Goal: Task Accomplishment & Management: Complete application form

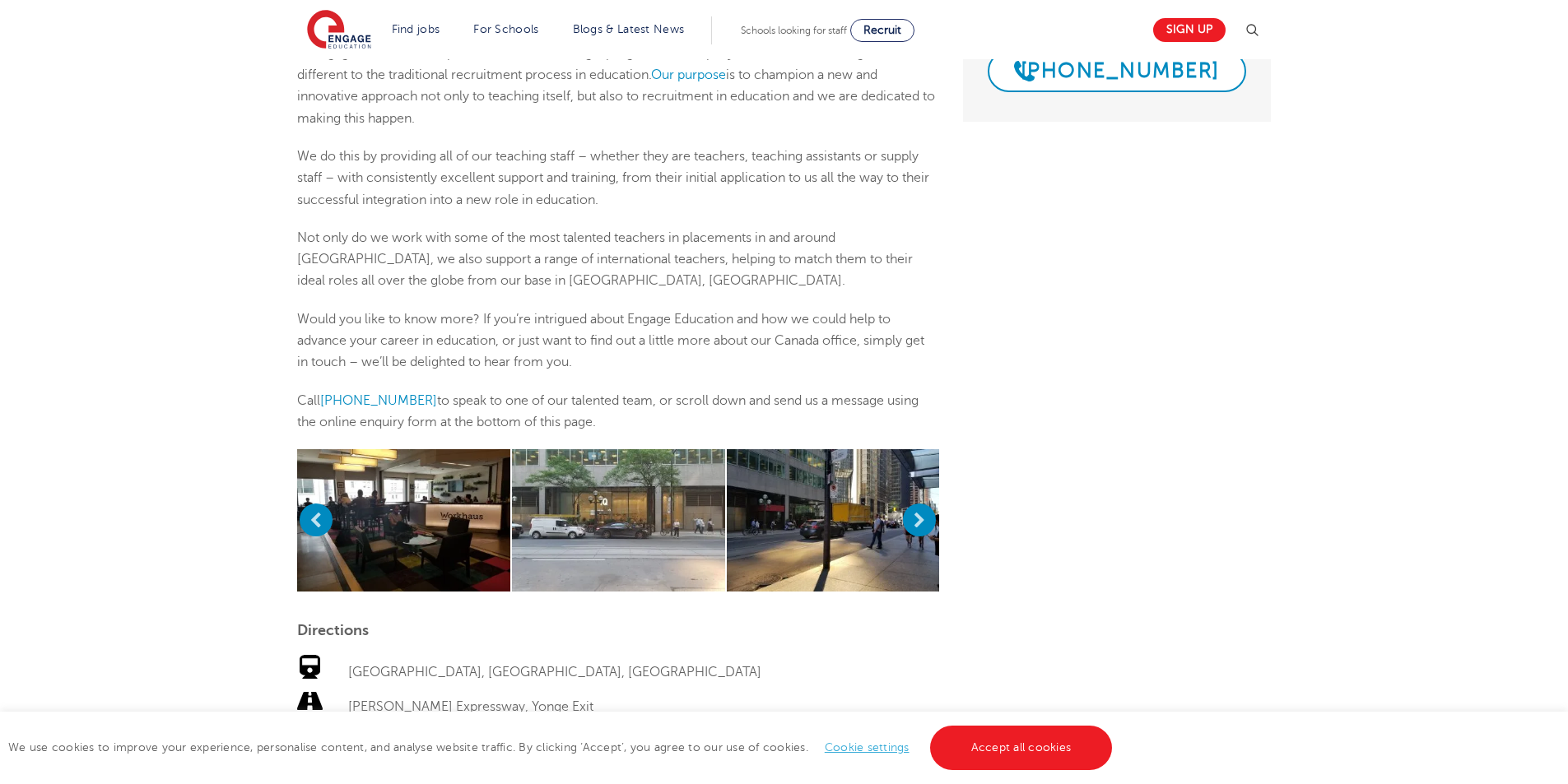
scroll to position [411, 0]
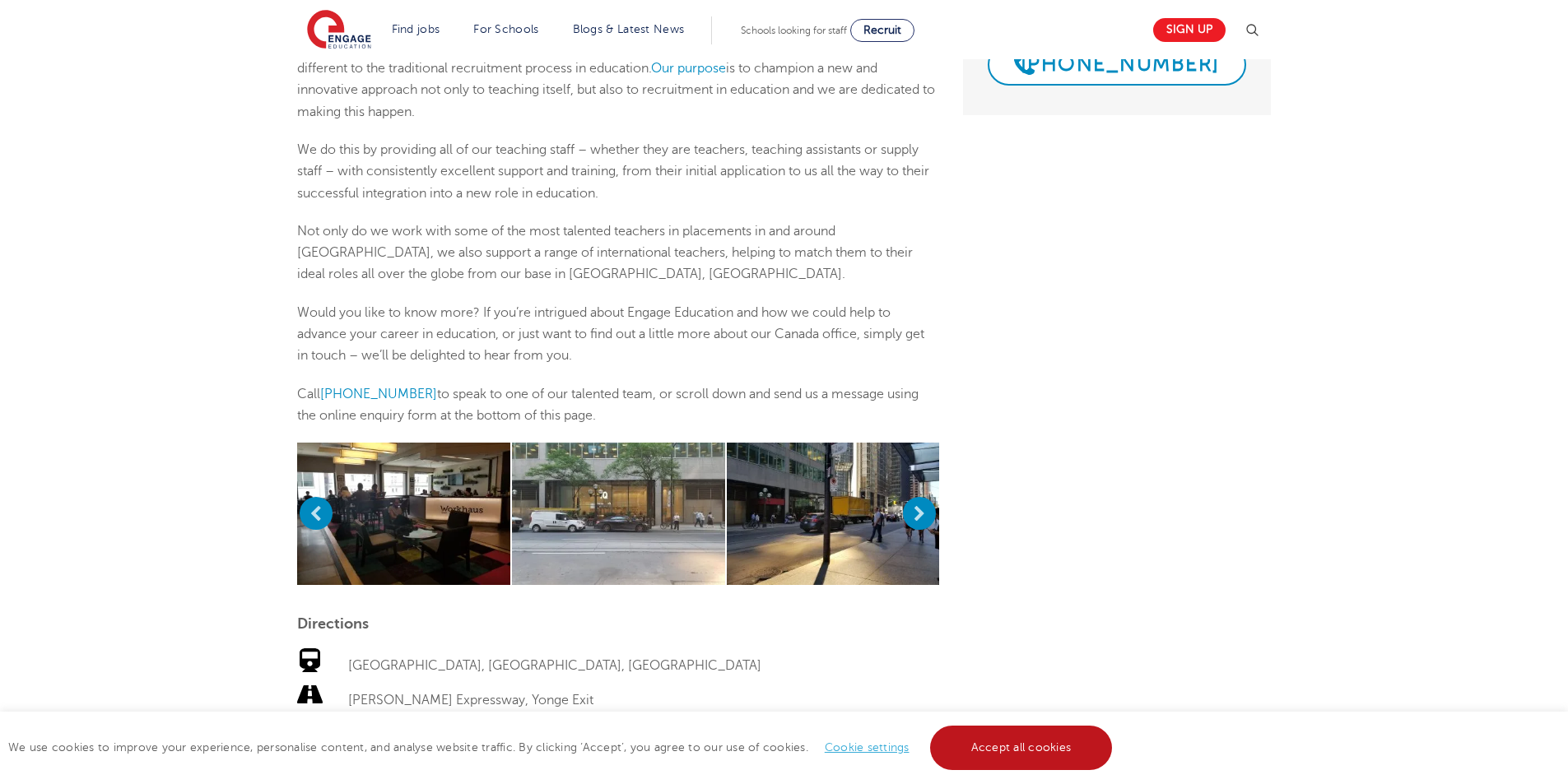
click at [969, 753] on link "Accept all cookies" at bounding box center [1022, 747] width 183 height 44
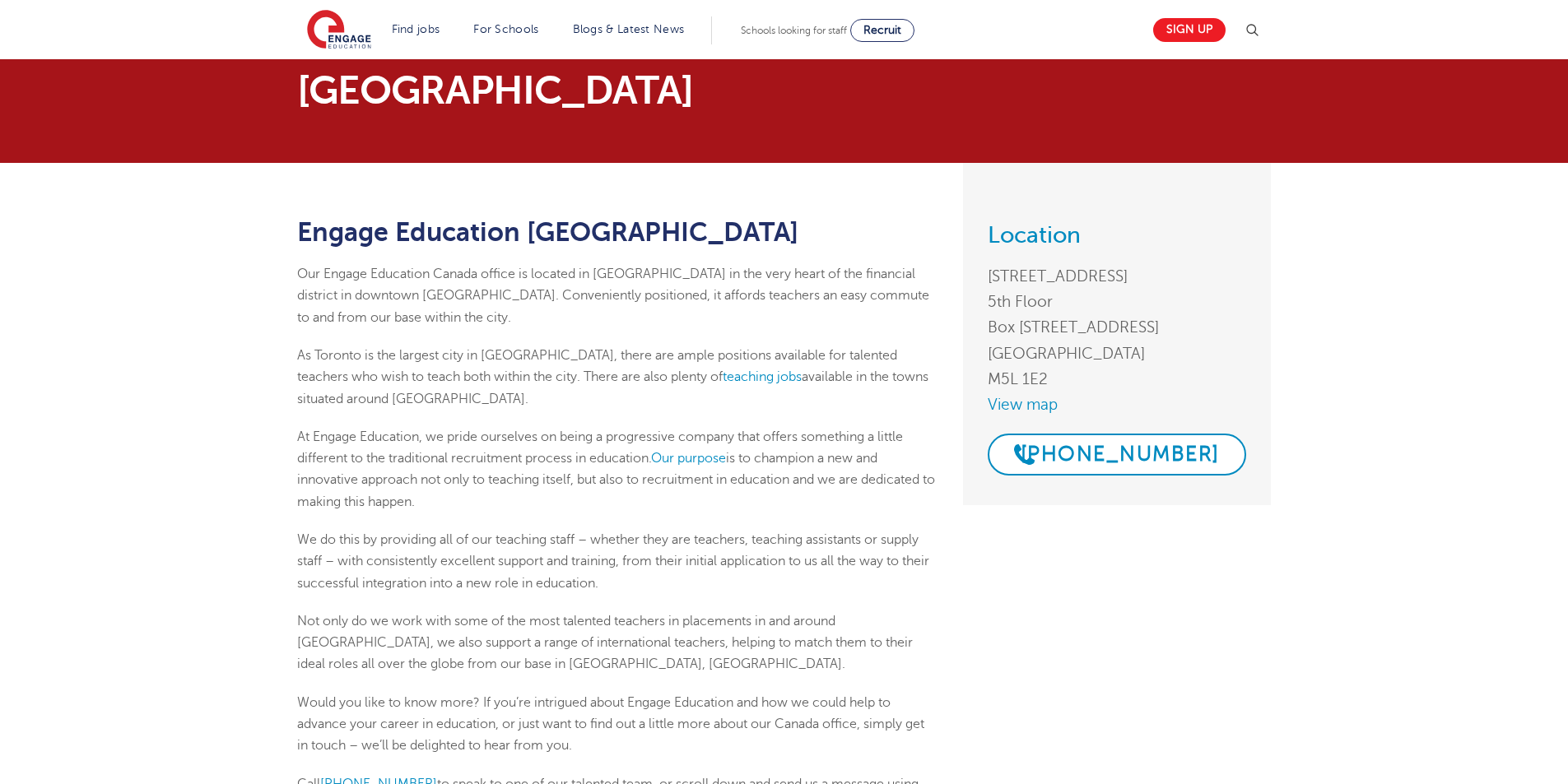
scroll to position [0, 0]
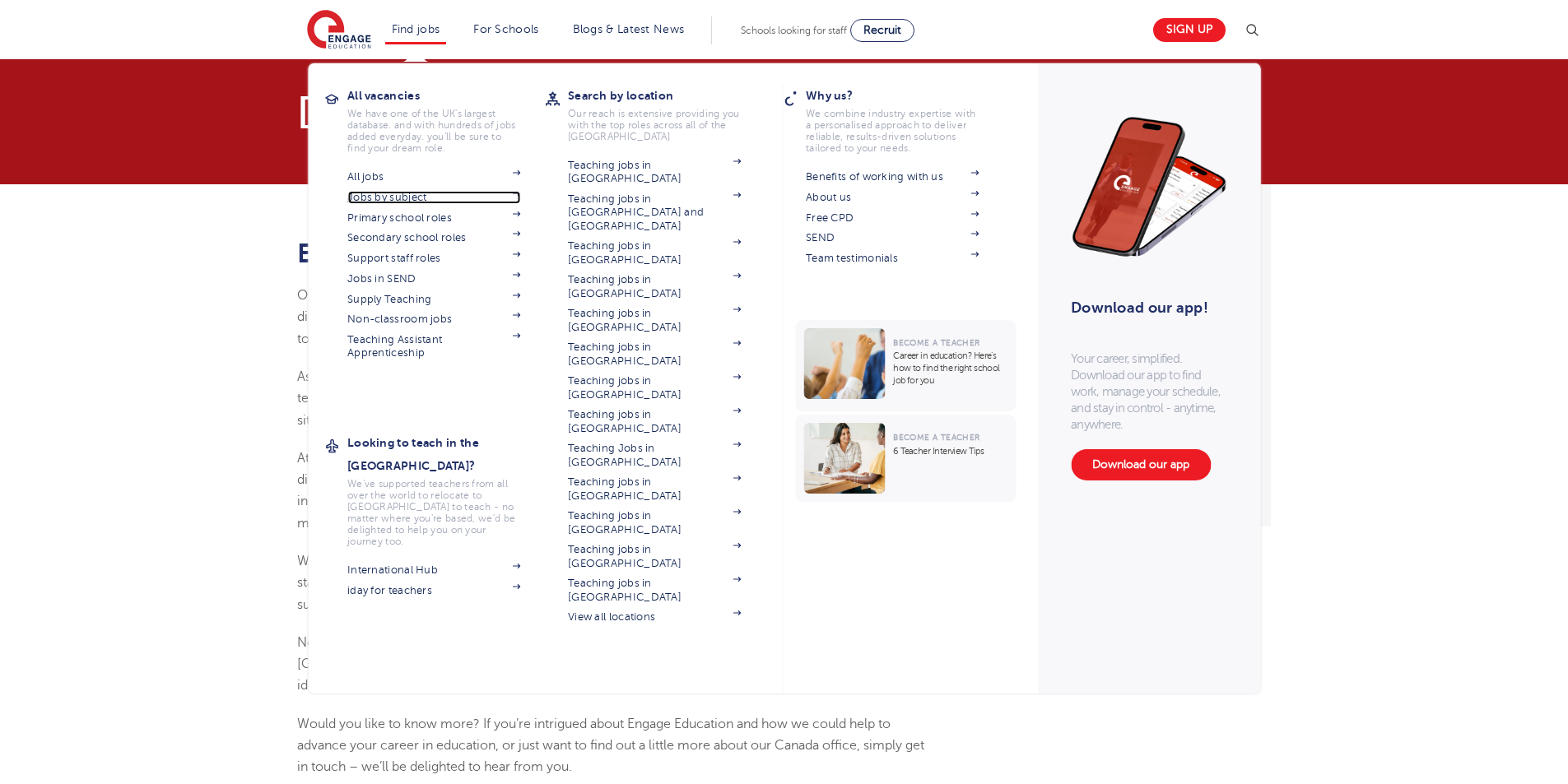
click at [414, 199] on link "Jobs by subject" at bounding box center [434, 197] width 173 height 13
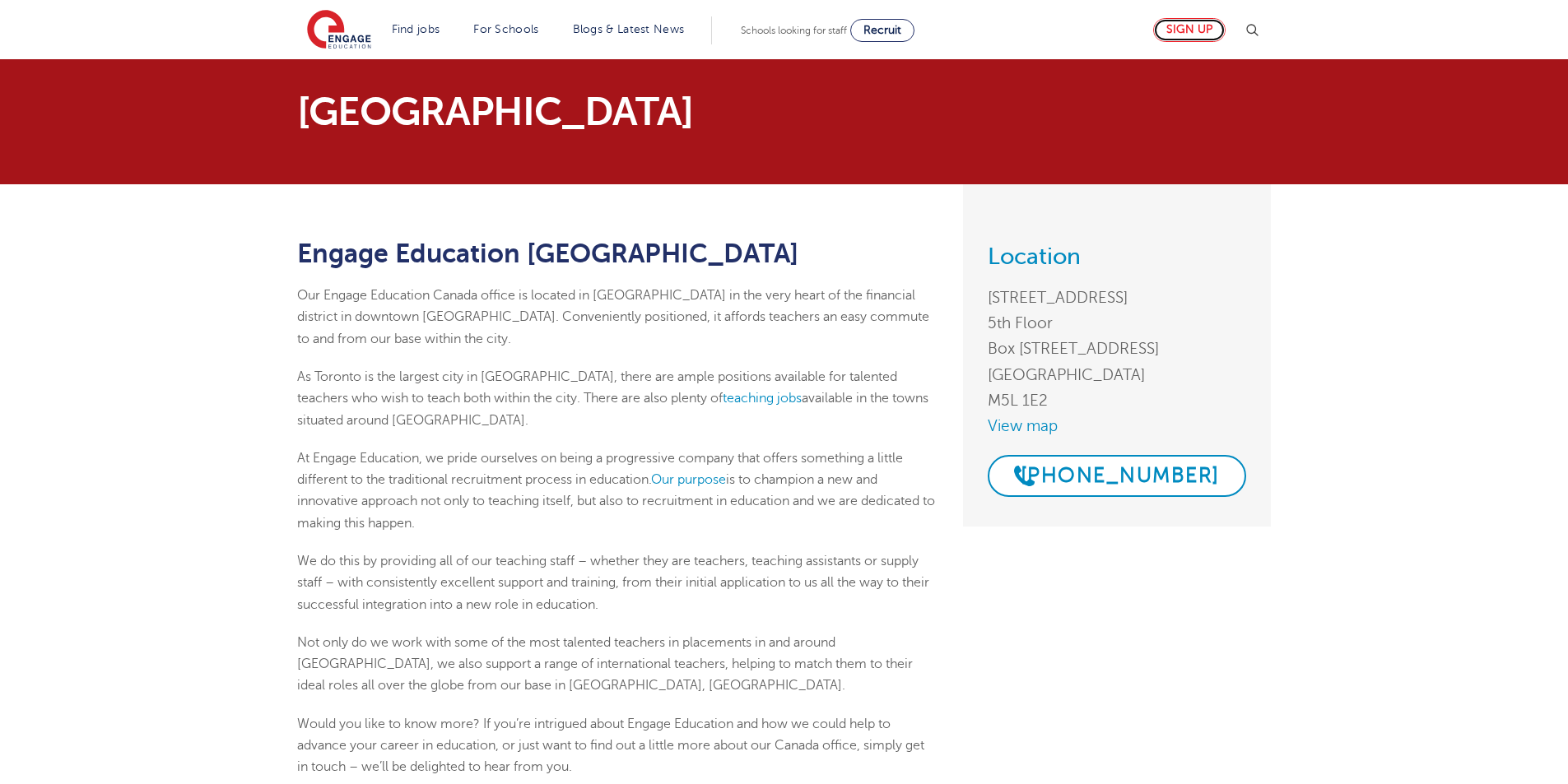
click at [1189, 32] on link "Sign up" at bounding box center [1189, 29] width 72 height 23
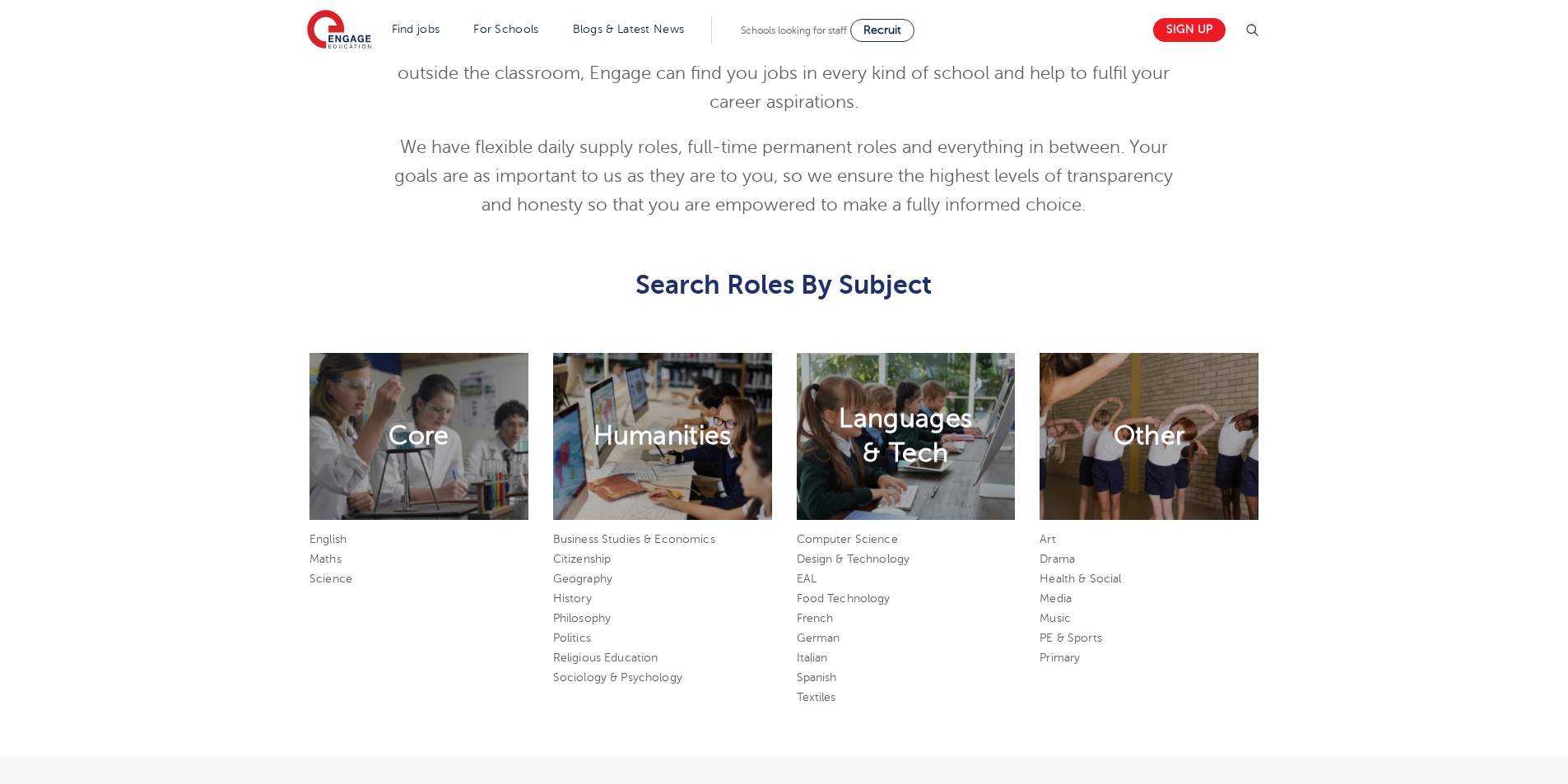
scroll to position [741, 0]
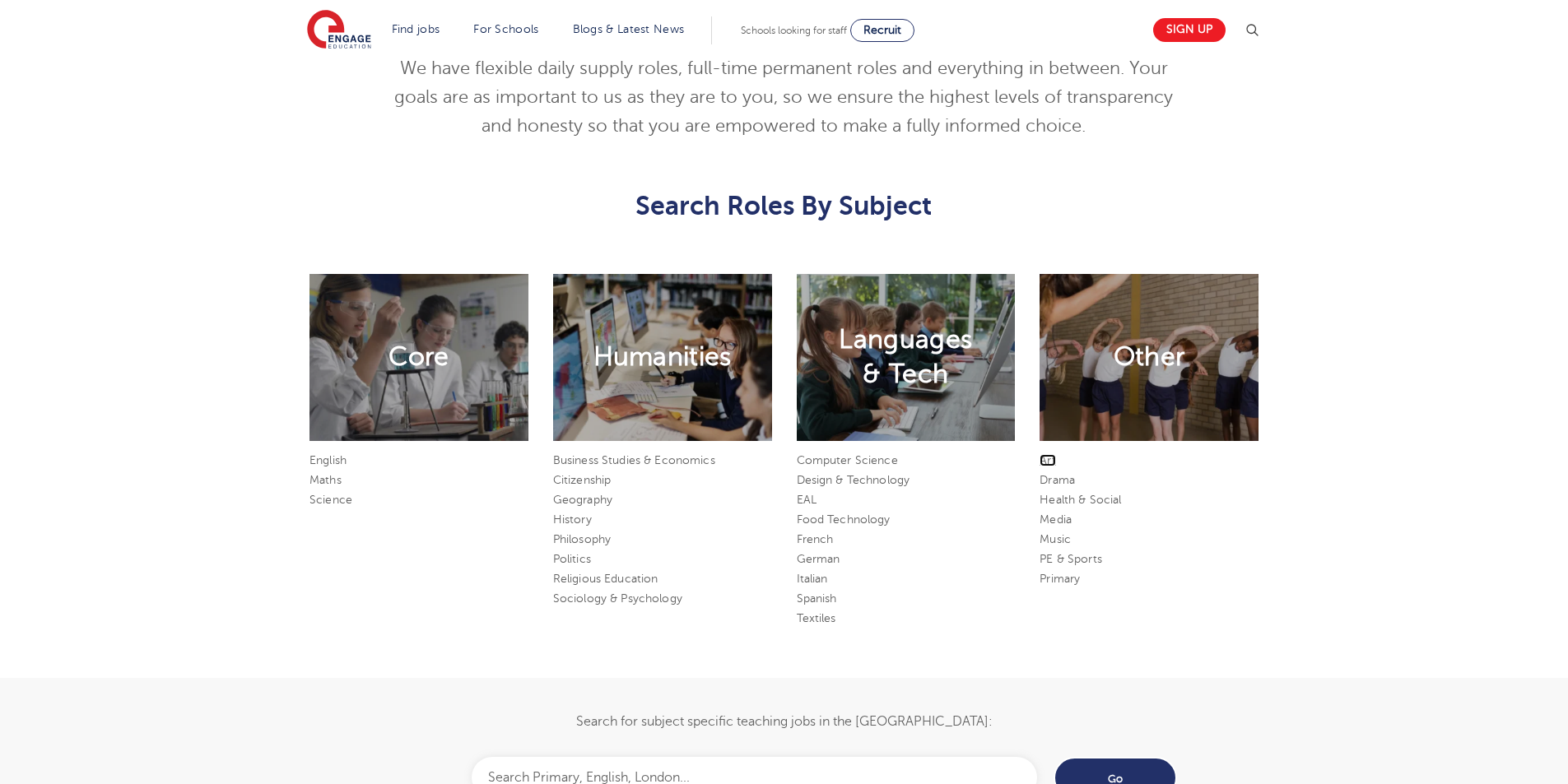
click at [1053, 458] on link "Art" at bounding box center [1047, 460] width 16 height 12
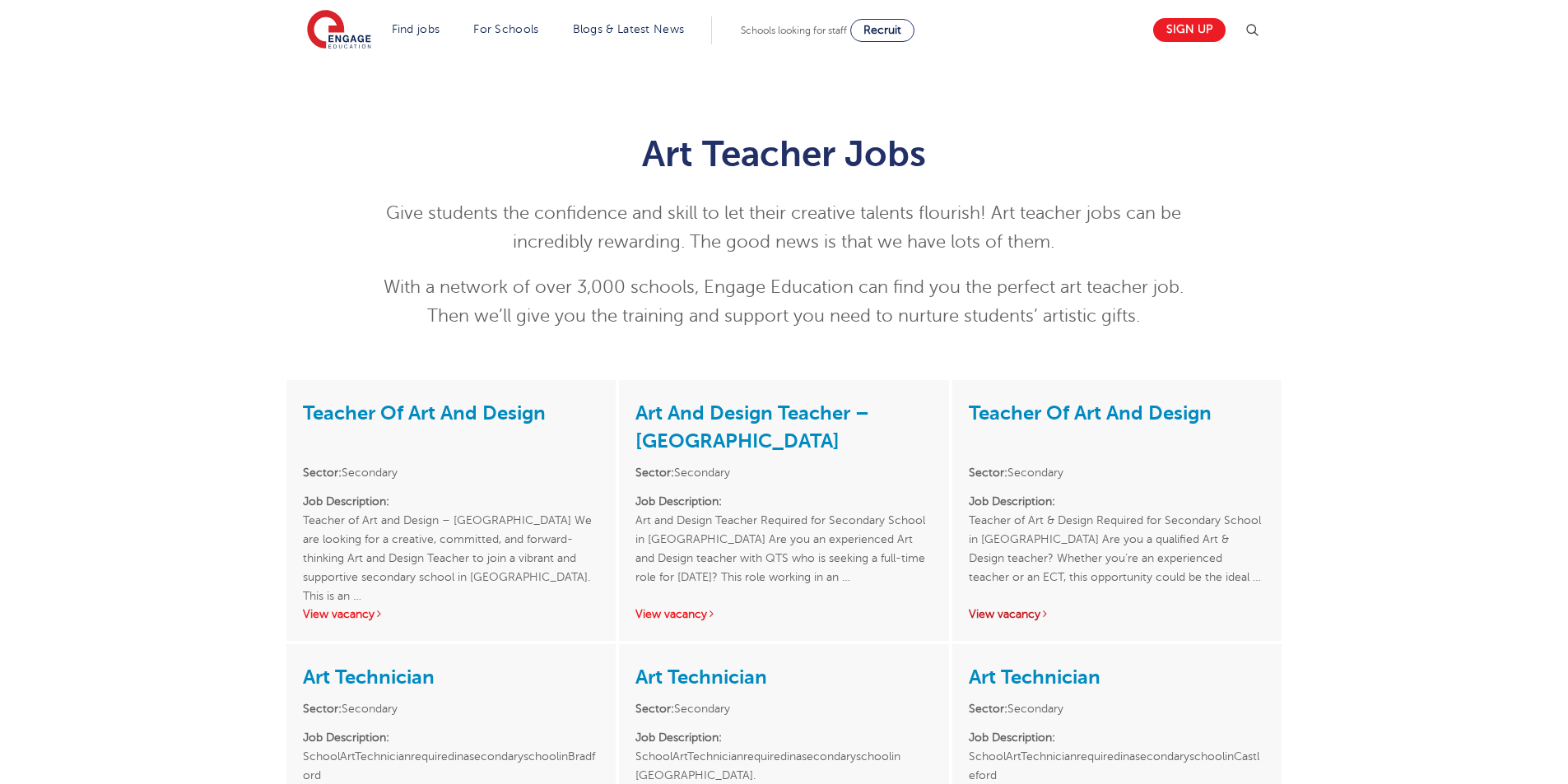
click at [1008, 615] on link "View vacancy" at bounding box center [1009, 614] width 81 height 12
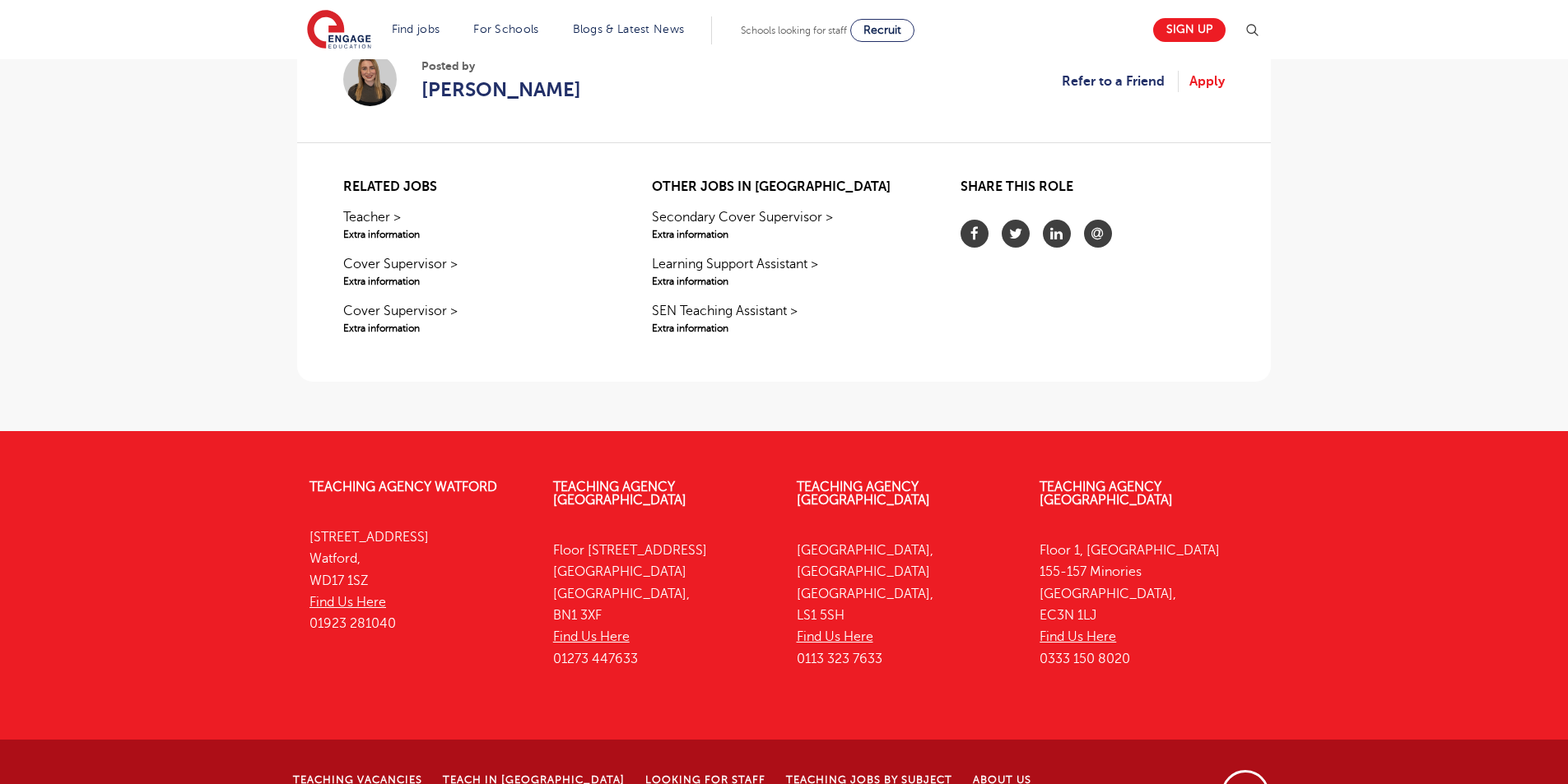
scroll to position [1453, 0]
